Goal: Information Seeking & Learning: Find specific page/section

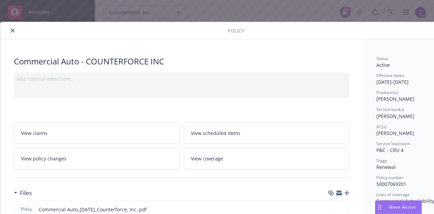
scroll to position [162, 0]
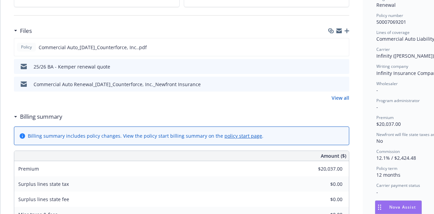
click at [343, 64] on icon "preview file" at bounding box center [342, 66] width 6 height 5
click at [340, 96] on link "View all" at bounding box center [340, 97] width 18 height 7
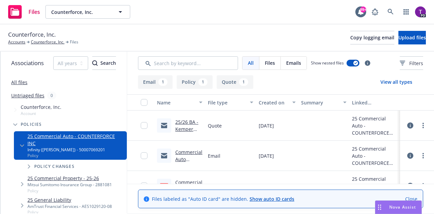
scroll to position [5, 0]
click at [415, 195] on link "Close" at bounding box center [411, 198] width 12 height 7
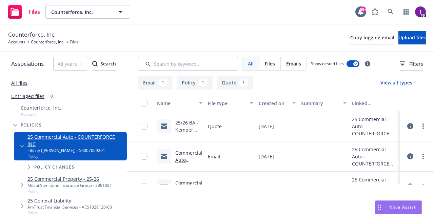
click at [186, 155] on link "Commercial Auto Renewal_[DATE]_Counterforce, Inc._Newfront Insurance" at bounding box center [188, 177] width 27 height 56
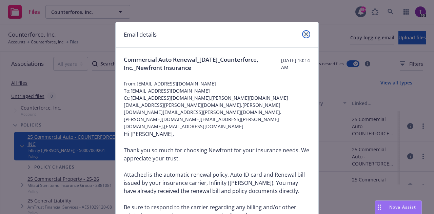
click at [304, 34] on icon "close" at bounding box center [306, 34] width 4 height 4
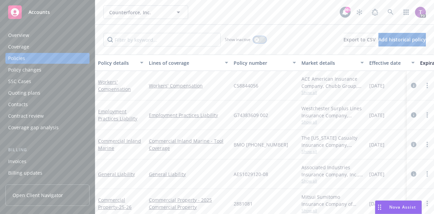
click at [265, 40] on button "button" at bounding box center [259, 39] width 13 height 7
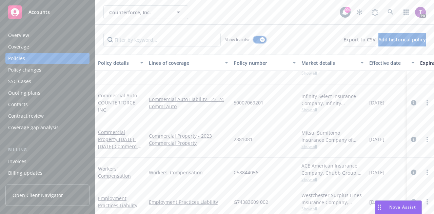
scroll to position [676, 0]
click at [119, 97] on link "Commercial Auto - COUNTERFORCE INC" at bounding box center [118, 102] width 41 height 21
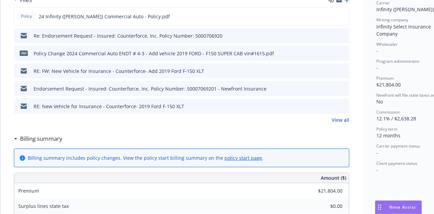
scroll to position [209, 0]
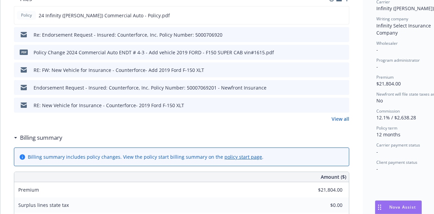
click at [343, 87] on icon "preview file" at bounding box center [342, 87] width 6 height 5
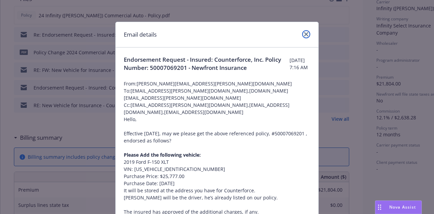
click at [304, 35] on icon "close" at bounding box center [306, 34] width 4 height 4
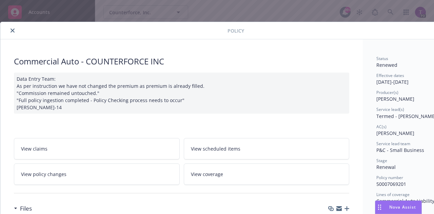
scroll to position [20, 0]
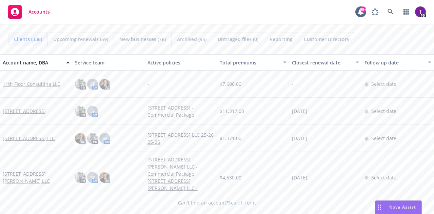
click at [239, 203] on link "Search for it" at bounding box center [242, 202] width 28 height 6
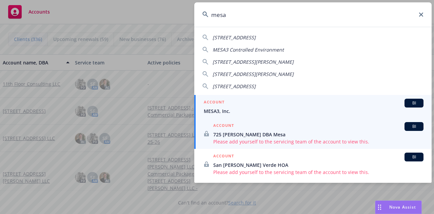
type input "mesa"
click at [224, 105] on h5 "ACCOUNT" at bounding box center [214, 103] width 21 height 8
